Goal: Task Accomplishment & Management: Manage account settings

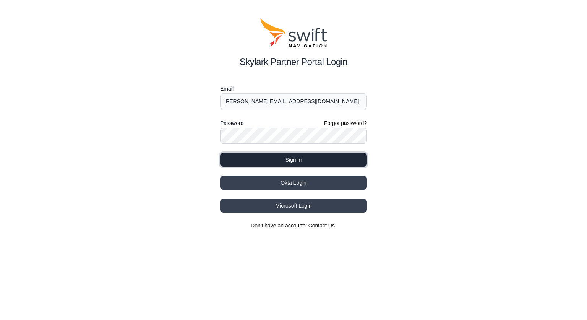
click at [302, 159] on button "Sign in" at bounding box center [293, 160] width 147 height 14
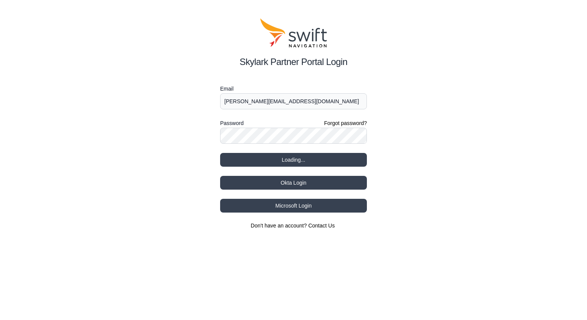
select select
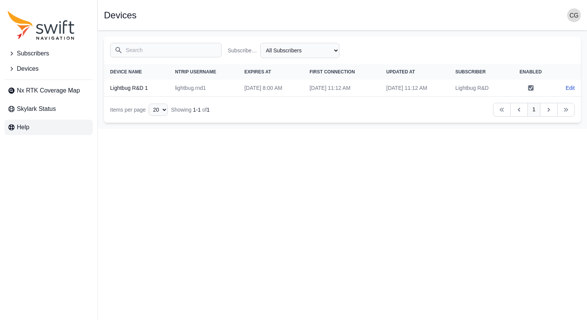
click at [34, 129] on link "Help" at bounding box center [49, 127] width 88 height 15
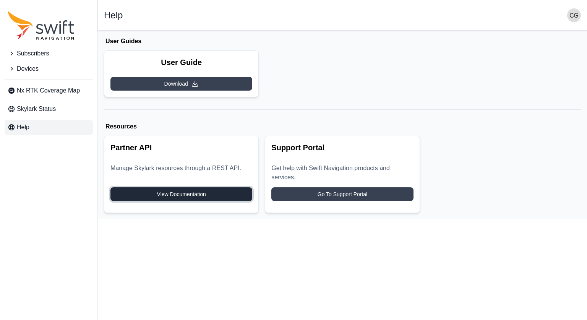
click at [200, 195] on span "View Documentation" at bounding box center [181, 194] width 49 height 8
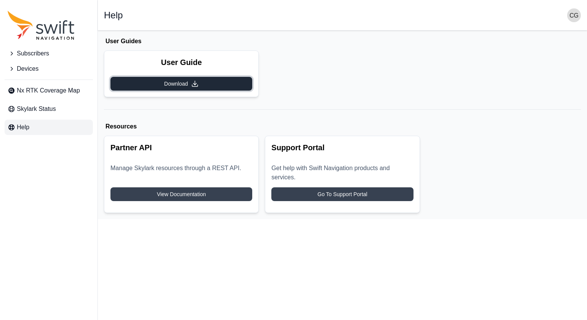
click at [178, 85] on span "Download" at bounding box center [176, 84] width 24 height 8
click at [25, 72] on span "Devices" at bounding box center [28, 68] width 22 height 9
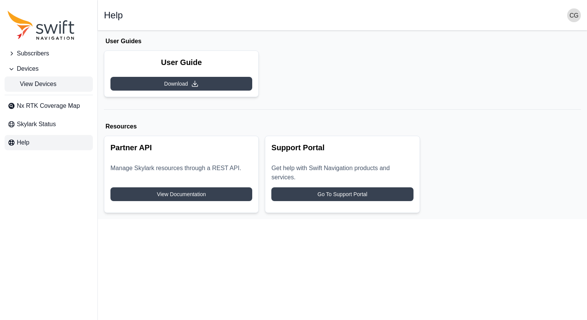
click at [32, 84] on span "View Devices" at bounding box center [32, 84] width 49 height 9
select select
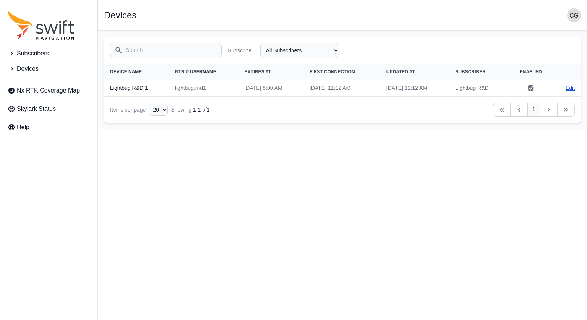
click at [567, 88] on link "Edit" at bounding box center [570, 88] width 9 height 8
select select "c492457b-dc06-43ac-8658-292b68ffd0e0"
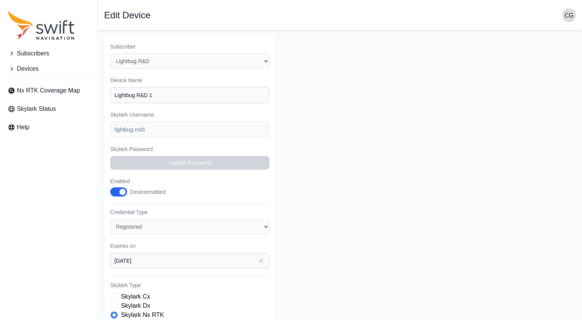
type input "[PERSON_NAME][EMAIL_ADDRESS][DOMAIN_NAME]"
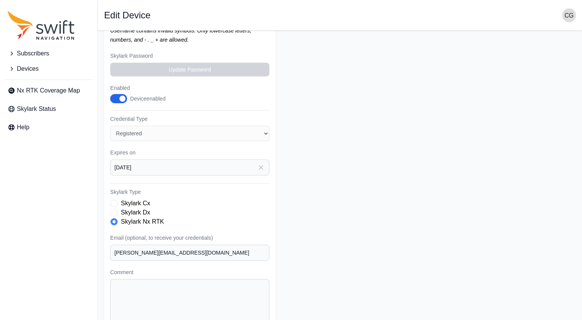
scroll to position [115, 0]
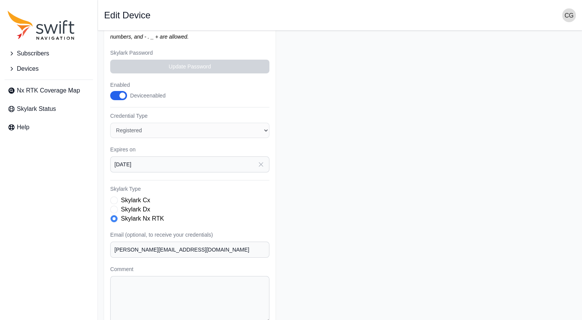
click at [136, 208] on label "Skylark Dx" at bounding box center [135, 209] width 29 height 9
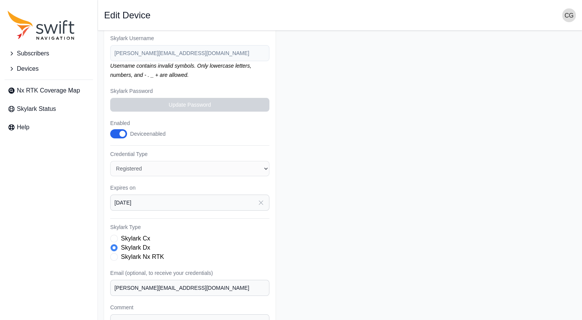
scroll to position [135, 0]
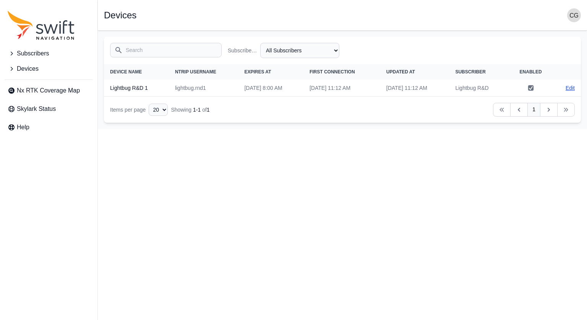
click at [570, 89] on link "Edit" at bounding box center [570, 88] width 9 height 8
select select "c492457b-dc06-43ac-8658-292b68ffd0e0"
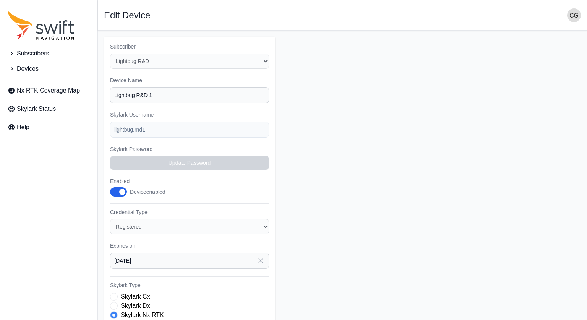
type input "[PERSON_NAME][EMAIL_ADDRESS][DOMAIN_NAME]"
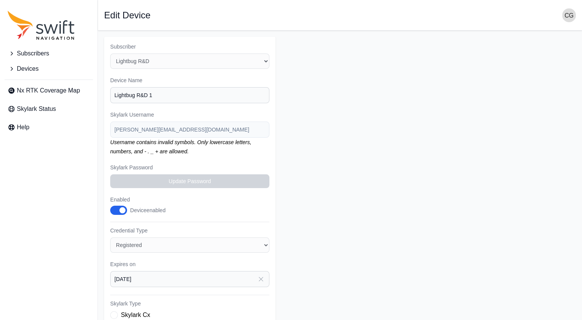
click at [11, 66] on icon "Sidenav" at bounding box center [12, 69] width 8 height 8
click at [15, 51] on button "Subscribers" at bounding box center [49, 53] width 88 height 15
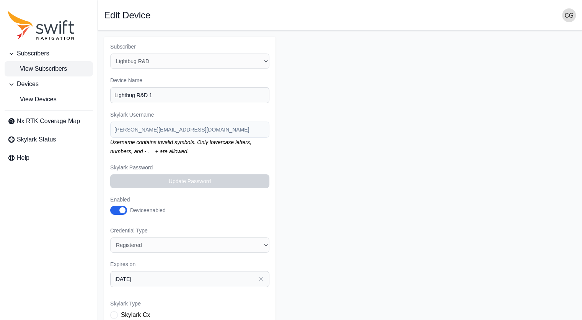
click at [26, 67] on span "View Subscribers" at bounding box center [37, 68] width 59 height 9
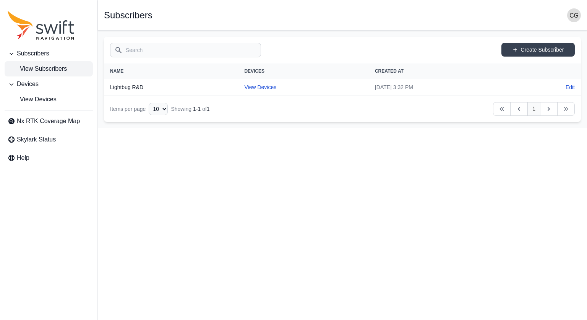
click at [41, 52] on span "Subscribers" at bounding box center [33, 53] width 32 height 9
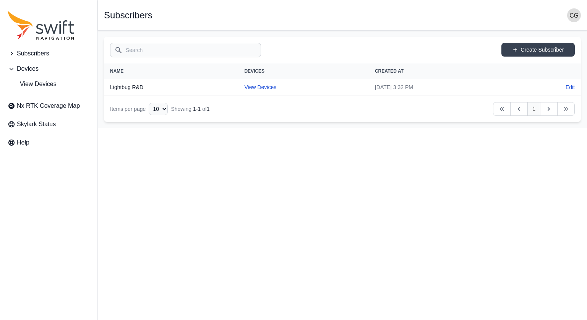
click at [43, 54] on span "Subscribers" at bounding box center [33, 53] width 32 height 9
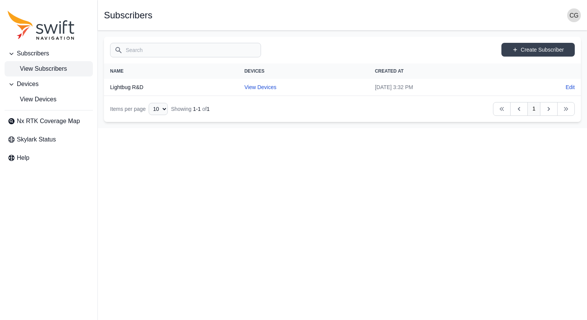
click at [40, 74] on link "View Subscribers" at bounding box center [49, 68] width 88 height 15
click at [43, 89] on button "Devices" at bounding box center [49, 83] width 88 height 15
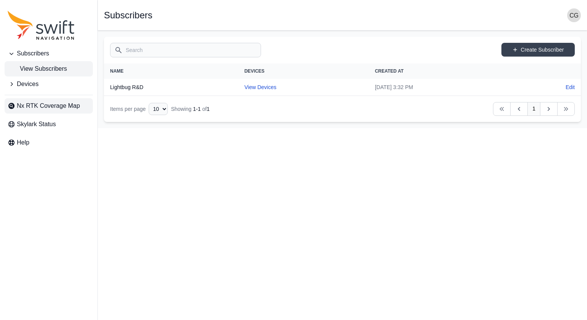
click at [44, 99] on link "Nx RTK Coverage Map" at bounding box center [49, 105] width 88 height 15
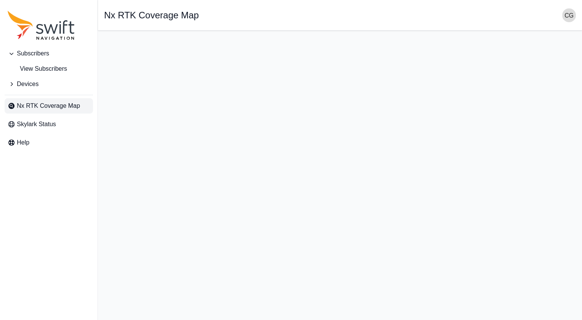
click at [42, 87] on button "Devices" at bounding box center [49, 83] width 88 height 15
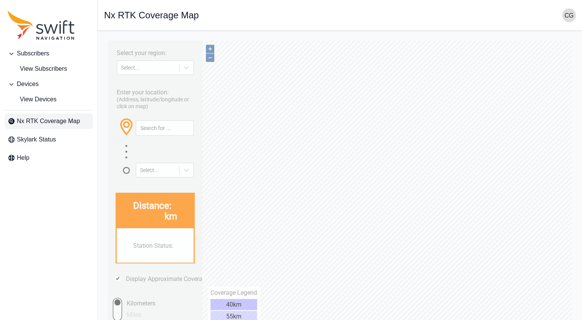
click at [572, 19] on img "button" at bounding box center [569, 15] width 14 height 14
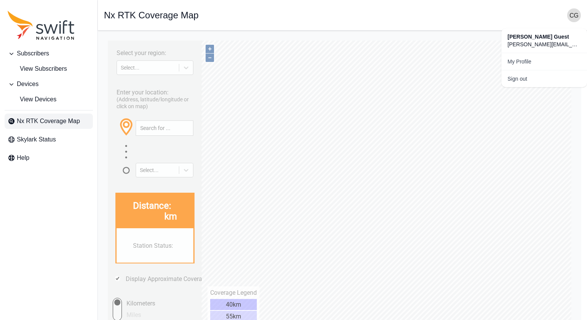
click at [568, 15] on img "button" at bounding box center [574, 15] width 14 height 14
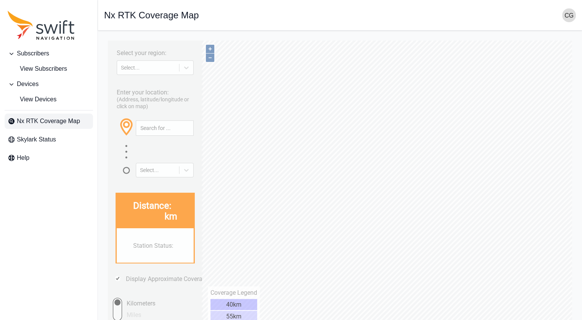
click at [568, 15] on img "button" at bounding box center [569, 15] width 14 height 14
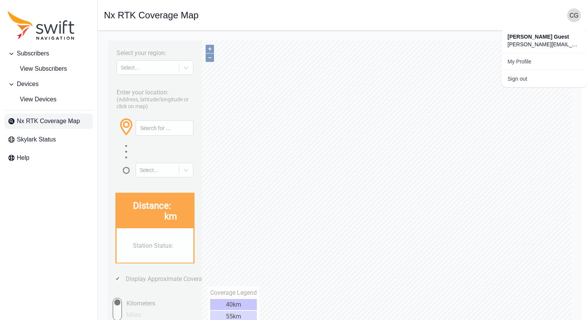
click at [62, 54] on div "Subscribers View Subscribers Devices View Devices Nx RTK Coverage Map Skylark S…" at bounding box center [291, 190] width 582 height 318
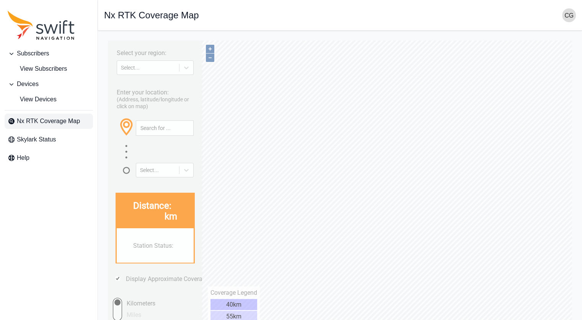
click at [15, 55] on button "Subscribers" at bounding box center [49, 53] width 88 height 15
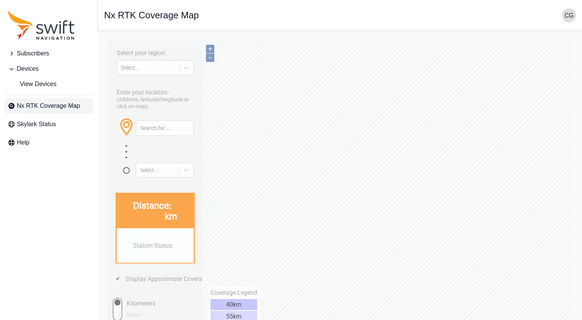
click at [27, 57] on span "Subscribers" at bounding box center [33, 53] width 32 height 9
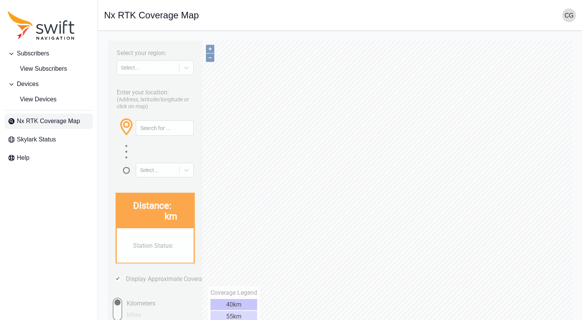
click at [570, 14] on img "button" at bounding box center [569, 15] width 14 height 14
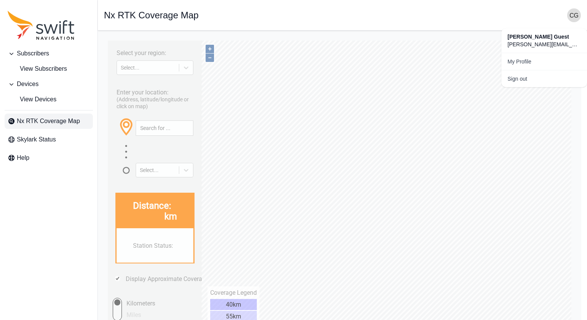
click at [570, 14] on img "button" at bounding box center [574, 15] width 14 height 14
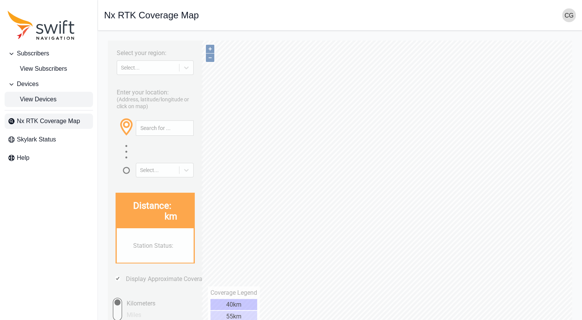
click at [54, 102] on span "View Devices" at bounding box center [32, 99] width 49 height 9
